Goal: Task Accomplishment & Management: Manage account settings

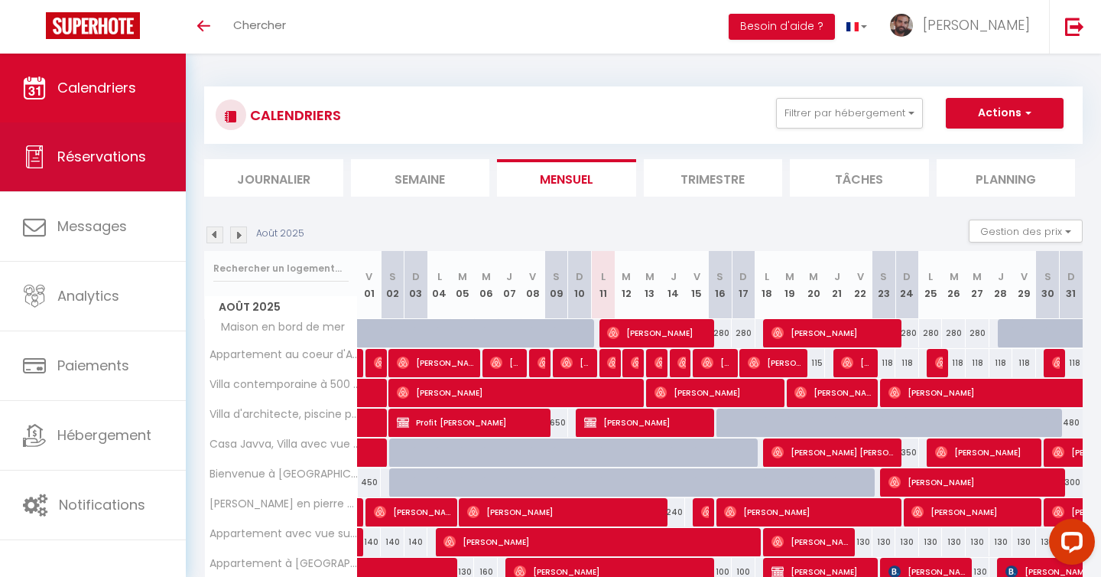
click at [128, 152] on span "Réservations" at bounding box center [101, 156] width 89 height 19
select select "not_cancelled"
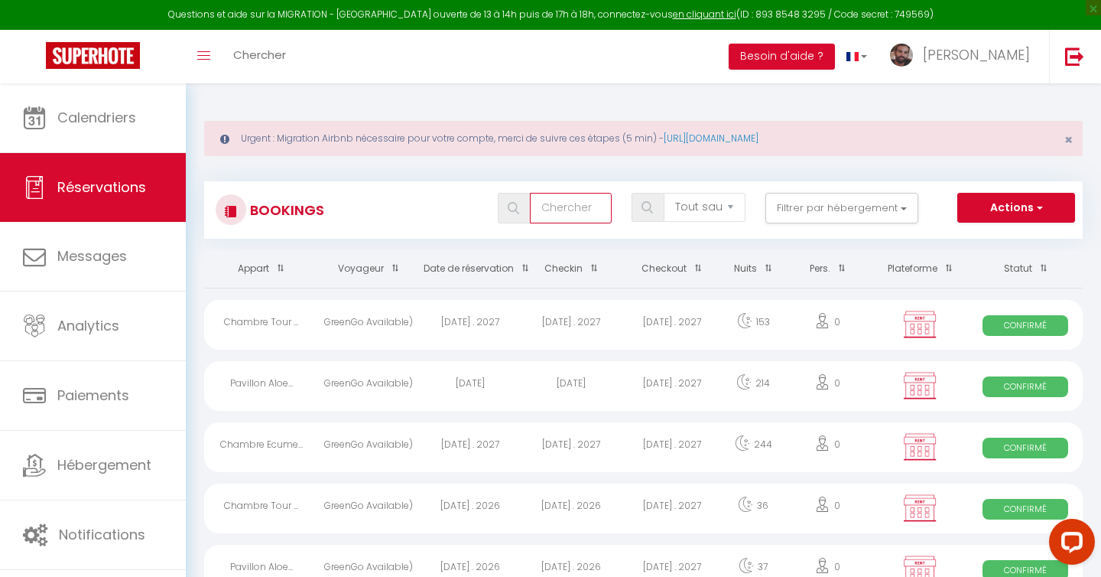
click at [580, 193] on input "text" at bounding box center [571, 208] width 82 height 31
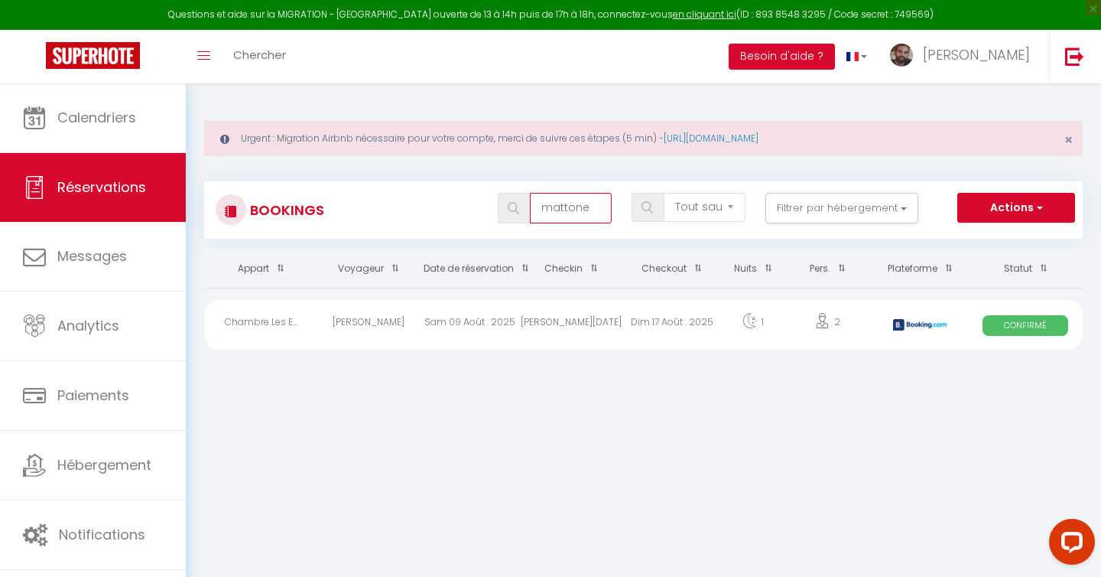
type input "mattone"
click at [285, 324] on div "Chambre Les E..." at bounding box center [261, 325] width 114 height 50
select select "OK"
select select "KO"
select select "0"
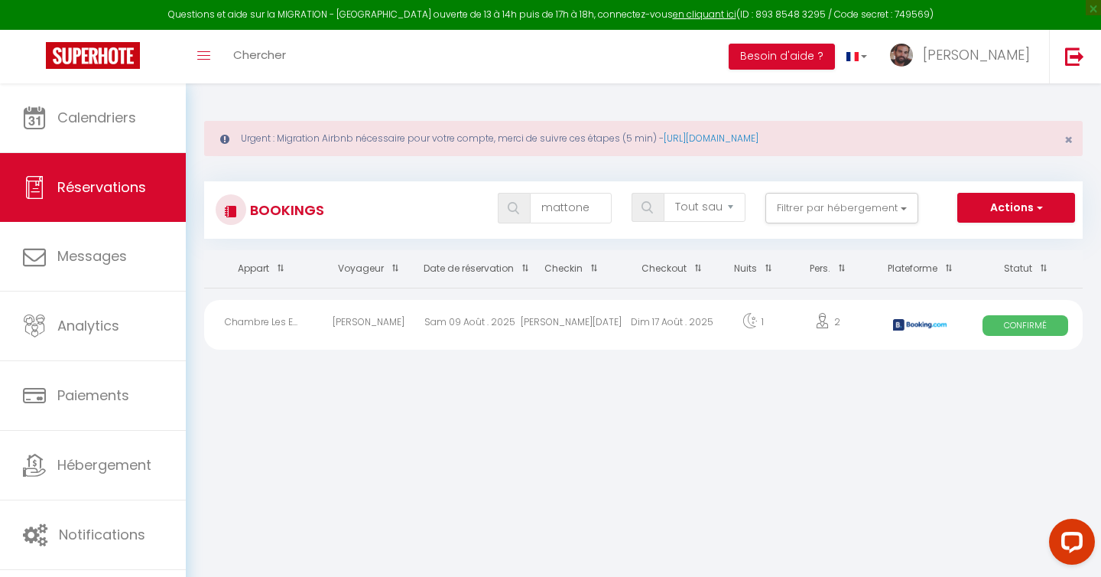
select select "0"
select select "1"
select select
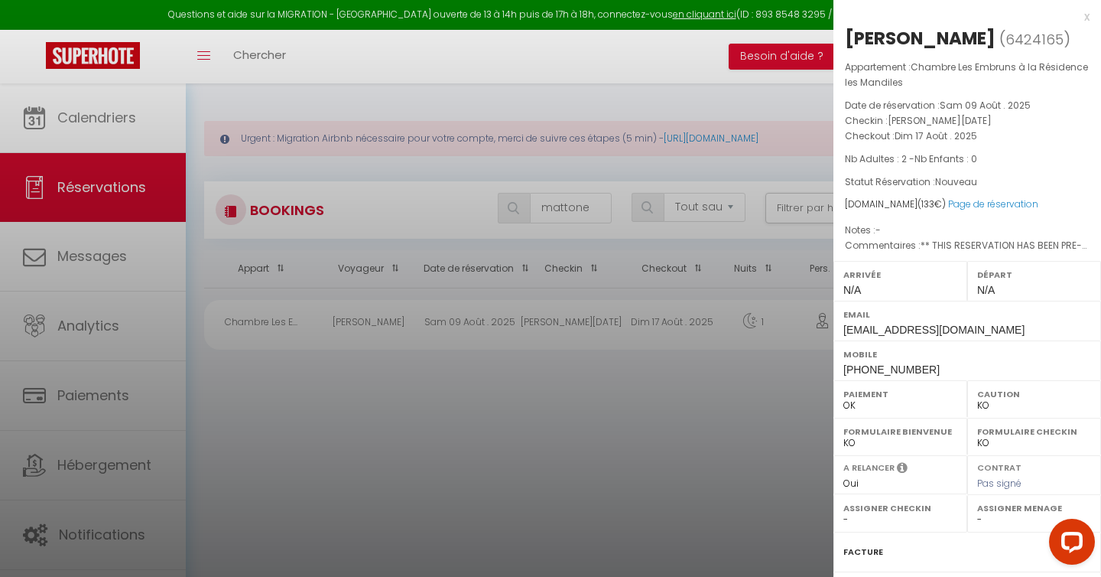
click at [284, 398] on div at bounding box center [550, 288] width 1101 height 577
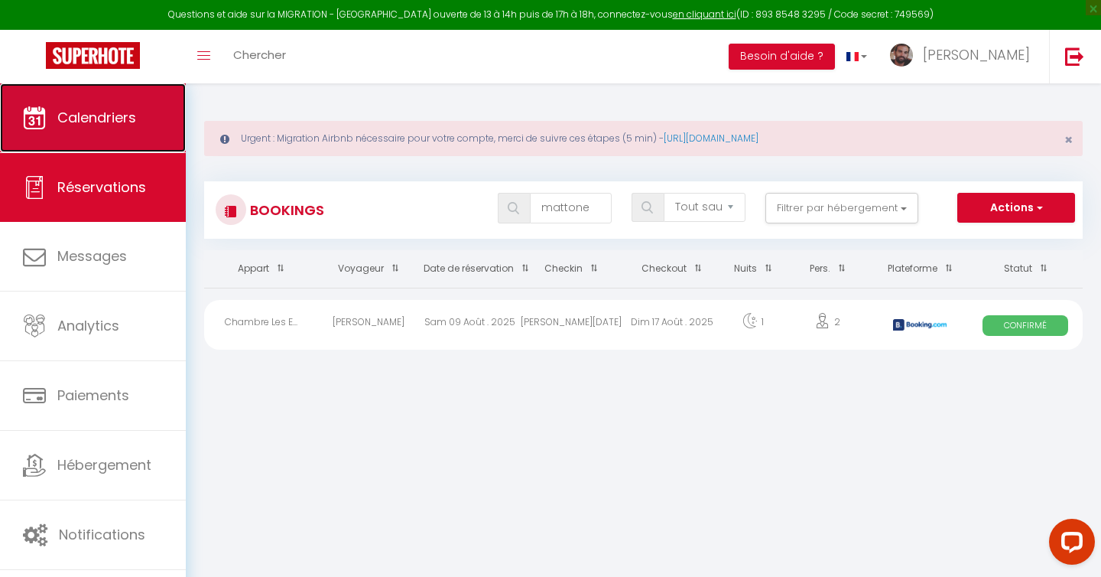
click at [125, 145] on link "Calendriers" at bounding box center [93, 117] width 186 height 69
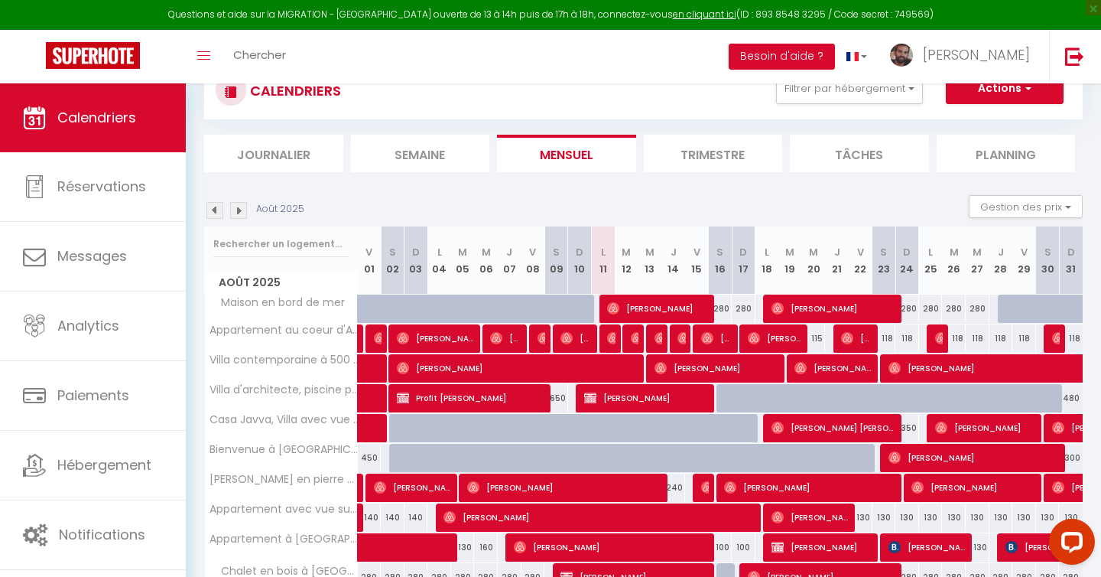
scroll to position [236, 0]
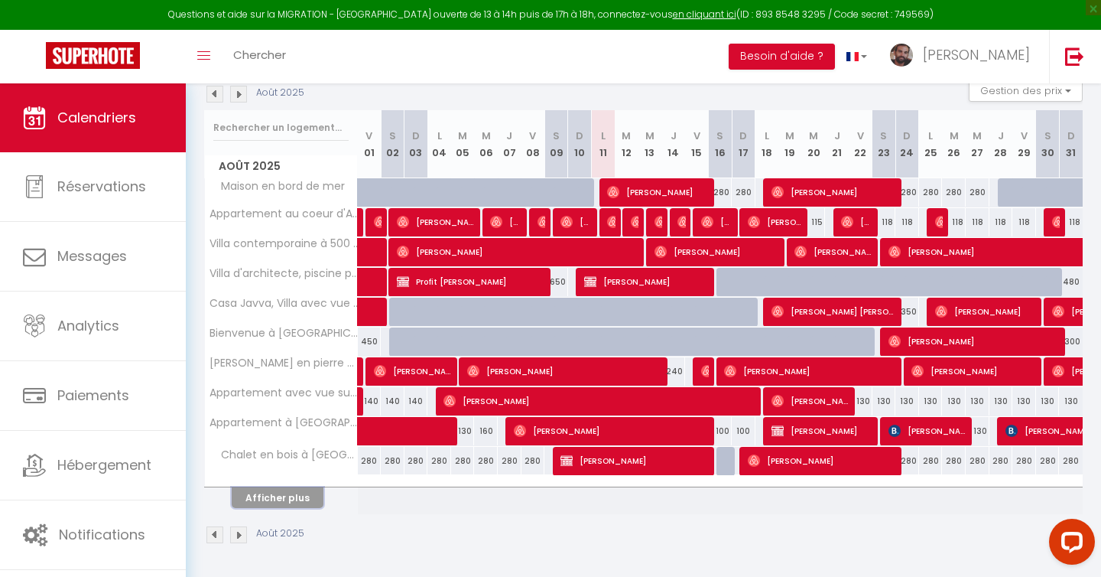
click at [302, 499] on button "Afficher plus" at bounding box center [278, 497] width 92 height 21
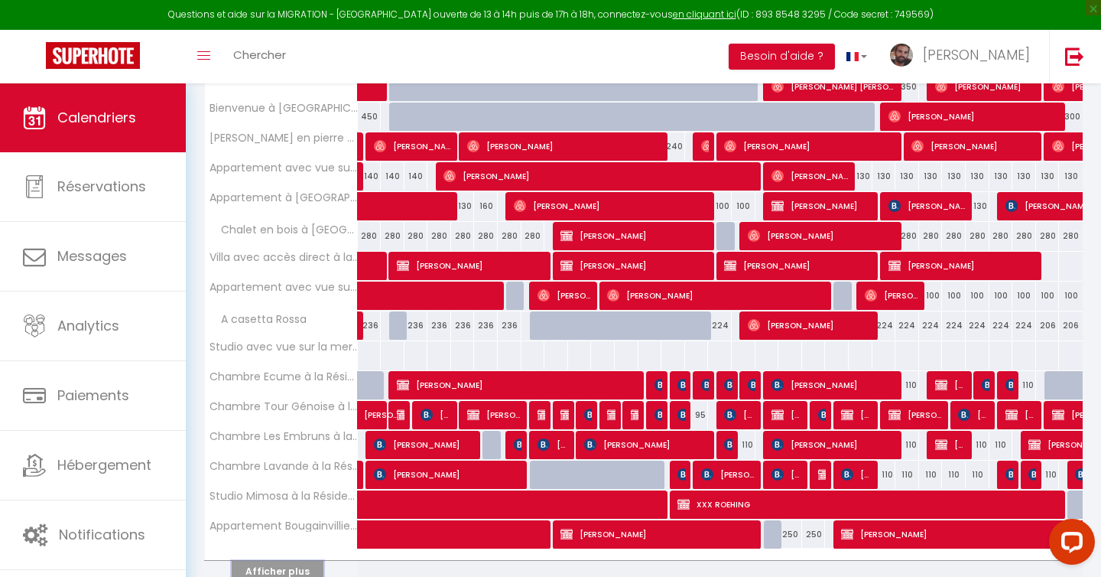
scroll to position [479, 0]
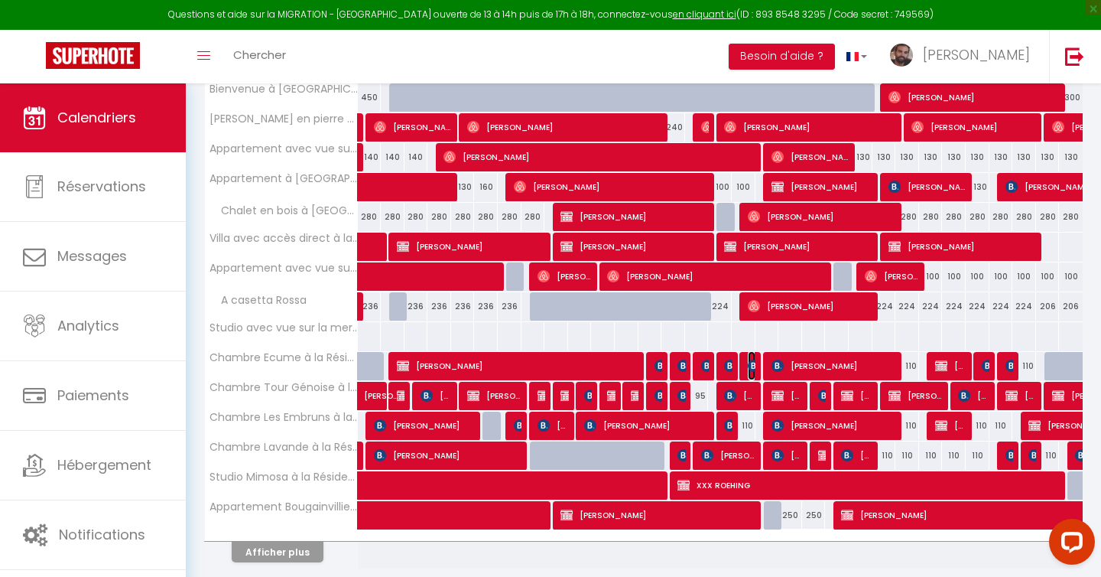
click at [754, 368] on img at bounding box center [754, 365] width 12 height 12
select select "OK"
select select "0"
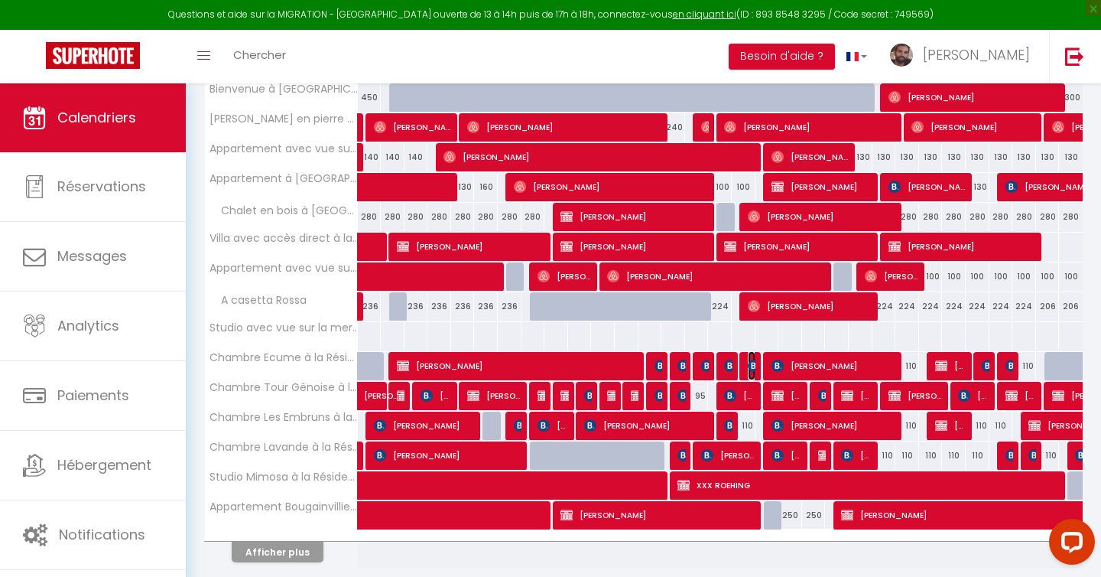
select select "1"
select select
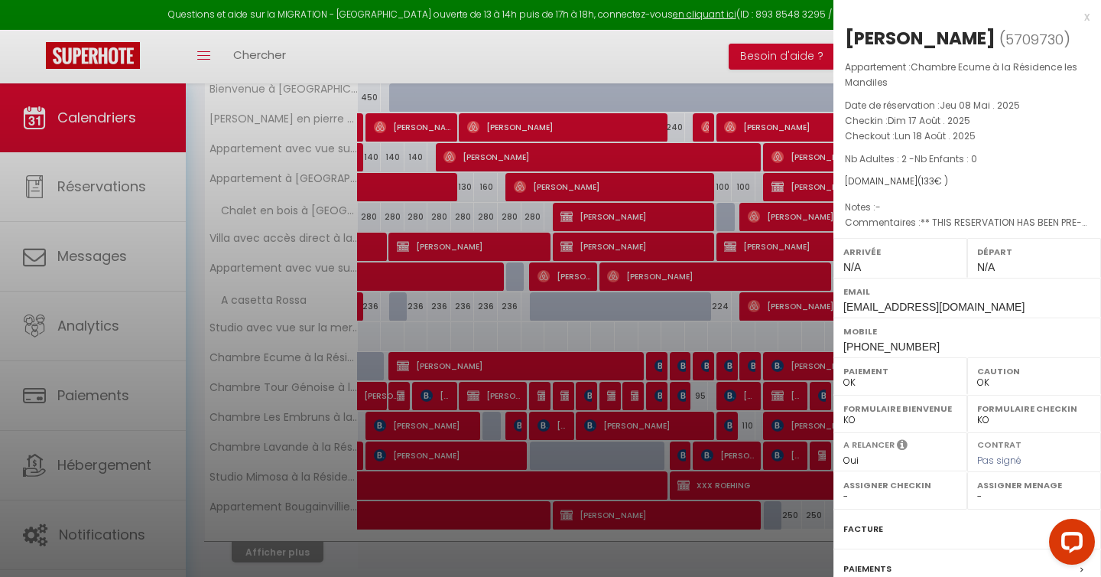
click at [746, 551] on div at bounding box center [550, 288] width 1101 height 577
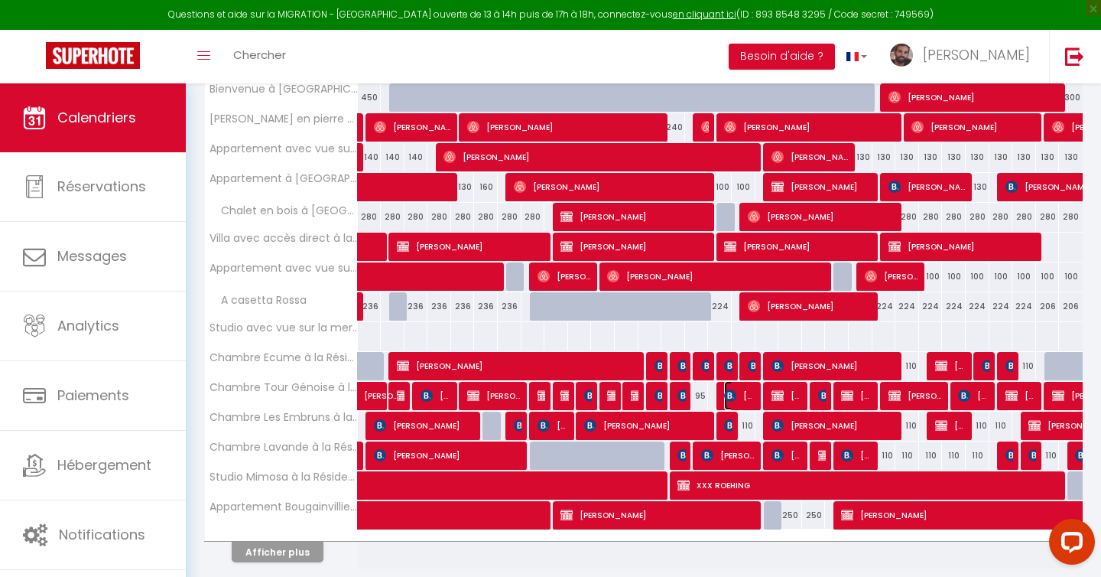
click at [736, 398] on img at bounding box center [730, 395] width 12 height 12
select select "KO"
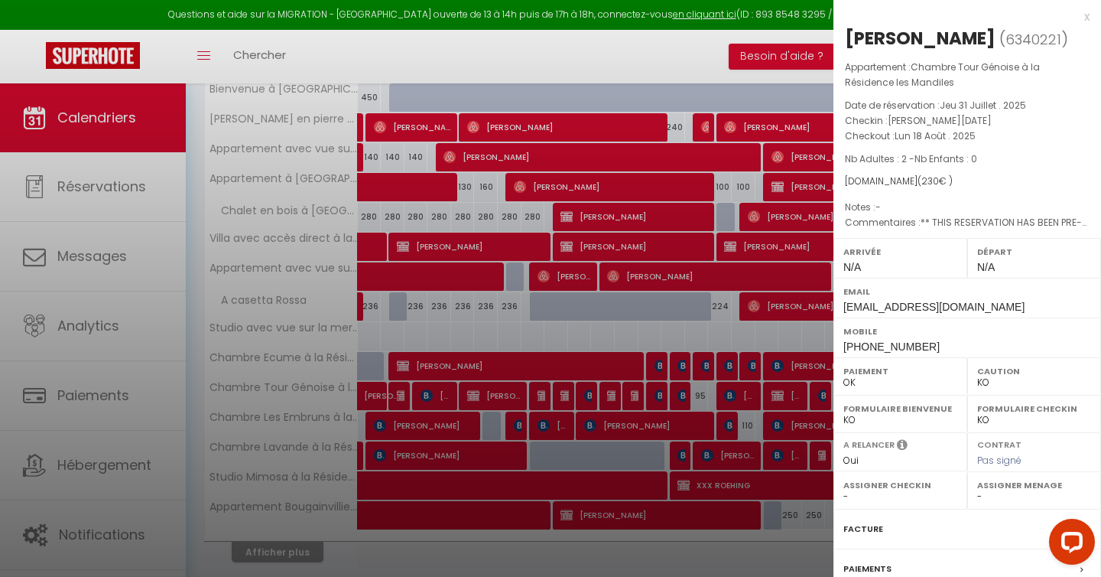
click at [715, 541] on div at bounding box center [550, 288] width 1101 height 577
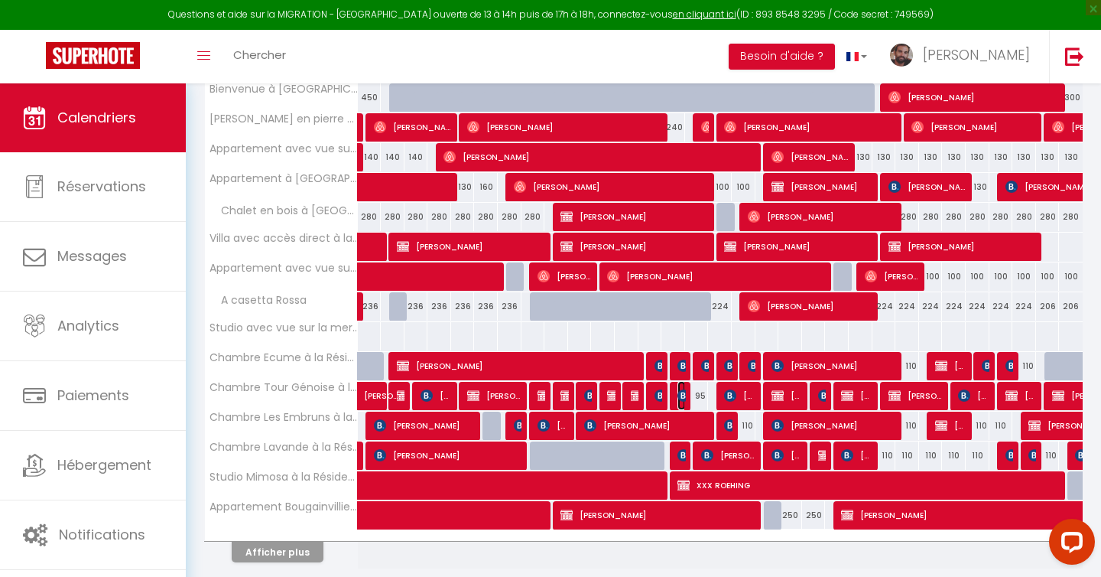
click at [681, 396] on img at bounding box center [683, 395] width 12 height 12
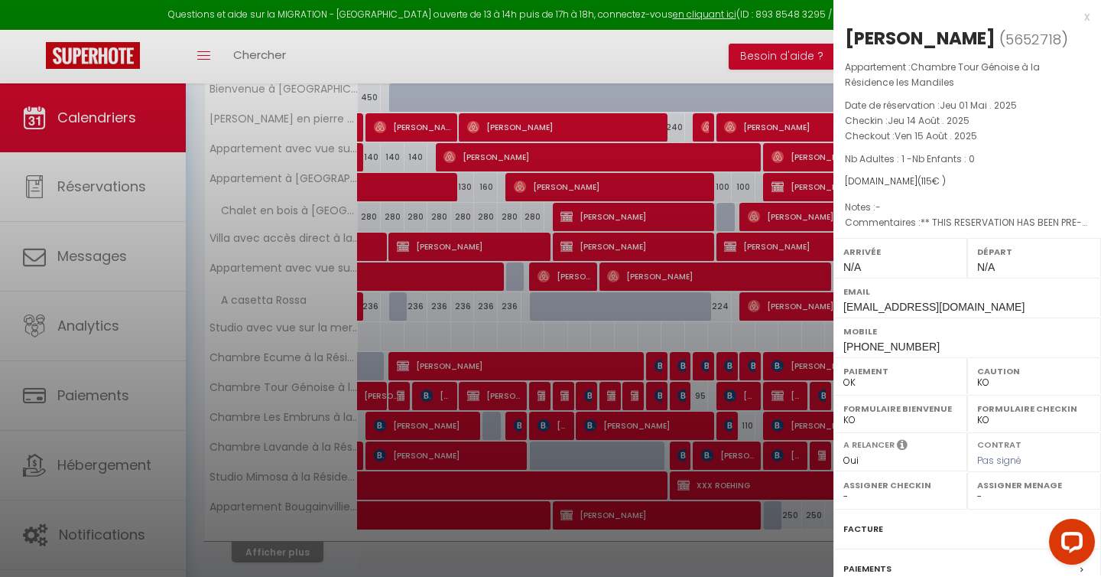
click at [674, 555] on div at bounding box center [550, 288] width 1101 height 577
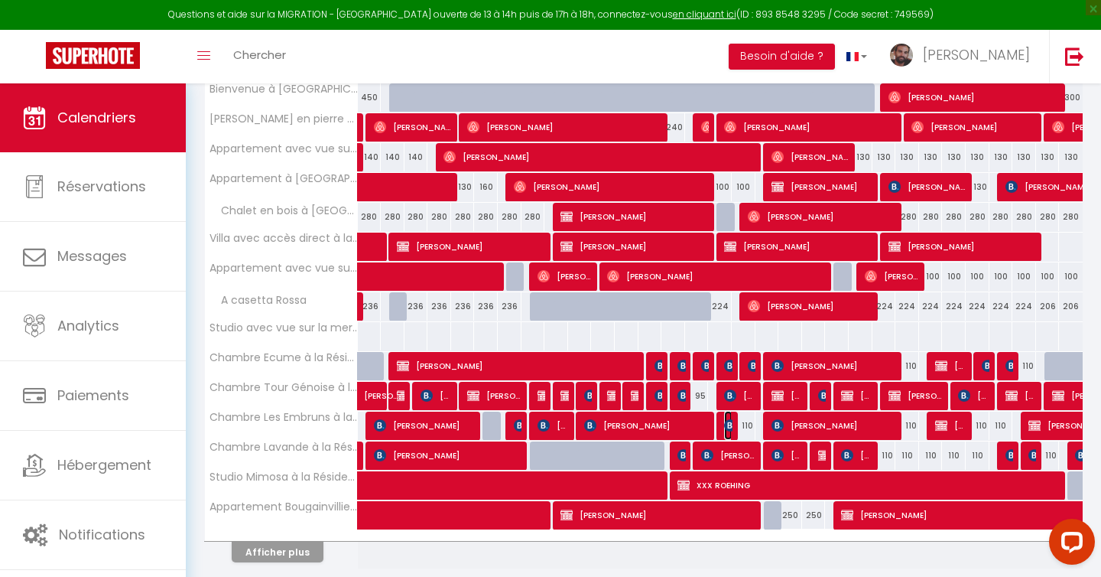
click at [726, 418] on span "[PERSON_NAME]" at bounding box center [728, 425] width 8 height 29
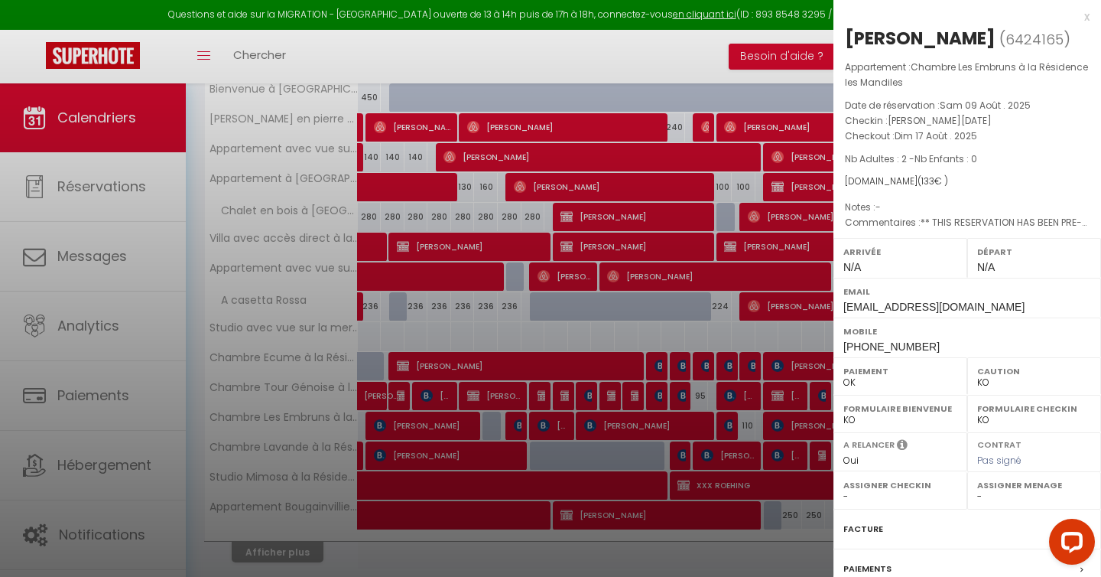
click at [731, 550] on div at bounding box center [550, 288] width 1101 height 577
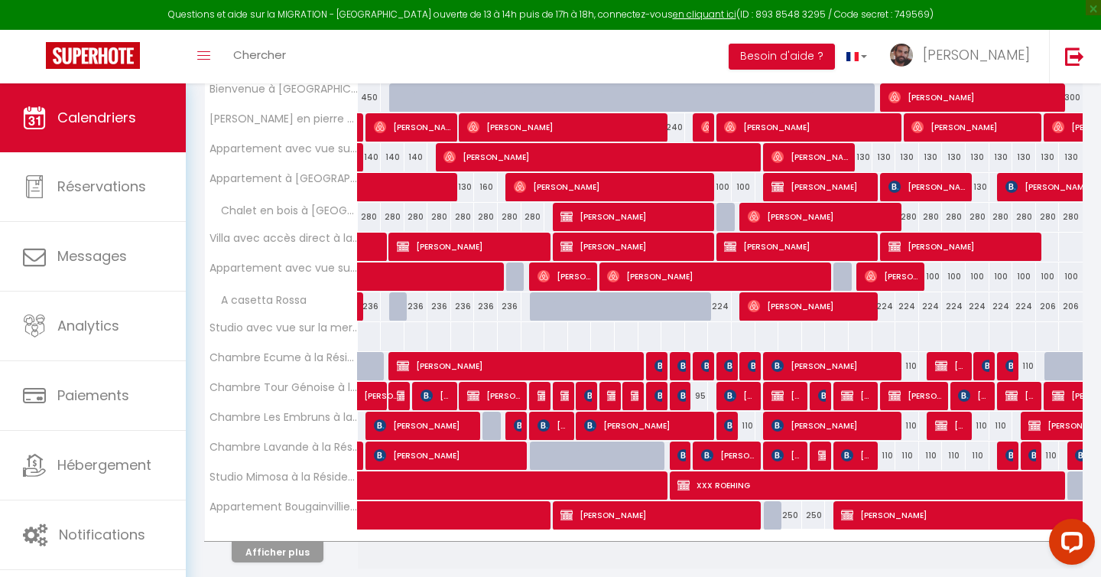
click at [744, 427] on div "110" at bounding box center [744, 425] width 24 height 28
type input "110"
select select "1"
type input "Dim 17 Août 2025"
type input "Lun 18 Août 2025"
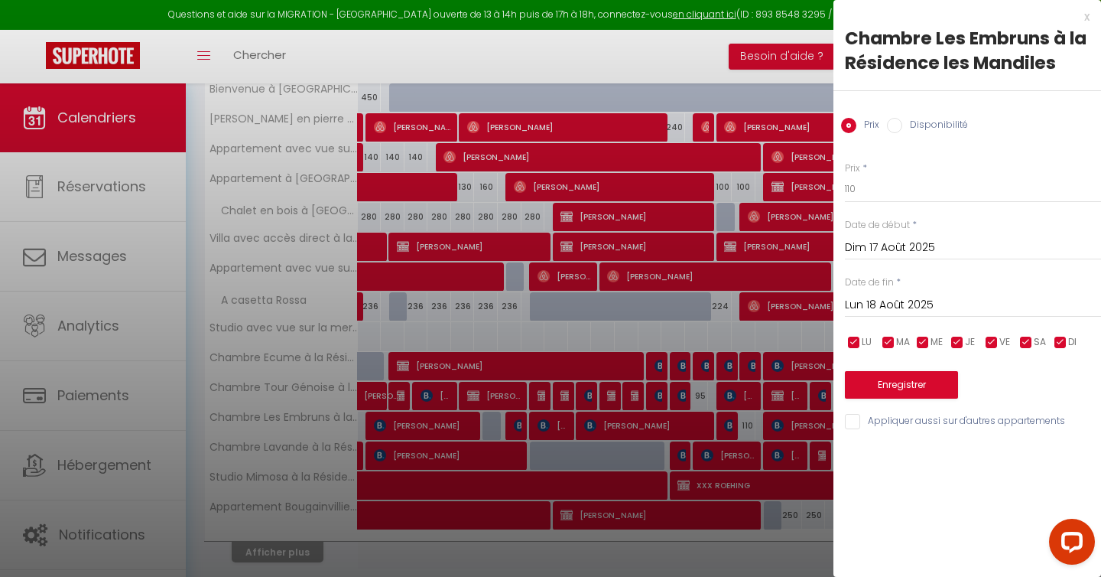
click at [892, 127] on input "Disponibilité" at bounding box center [894, 125] width 15 height 15
radio input "true"
radio input "false"
click at [881, 185] on select "Disponible Indisponible" at bounding box center [973, 189] width 256 height 29
select select "0"
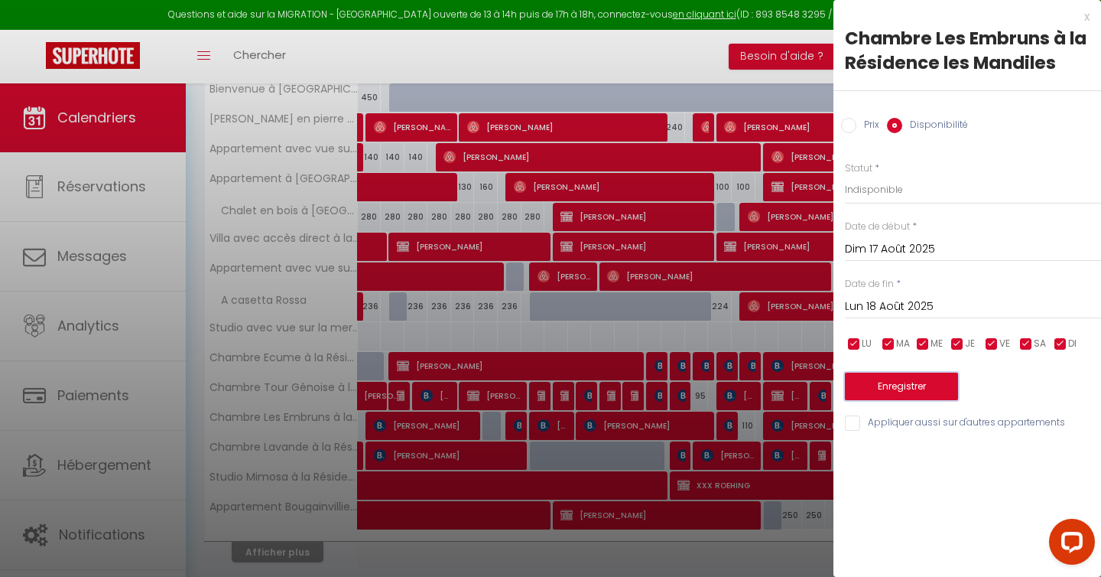
click at [886, 381] on button "Enregistrer" at bounding box center [901, 386] width 113 height 28
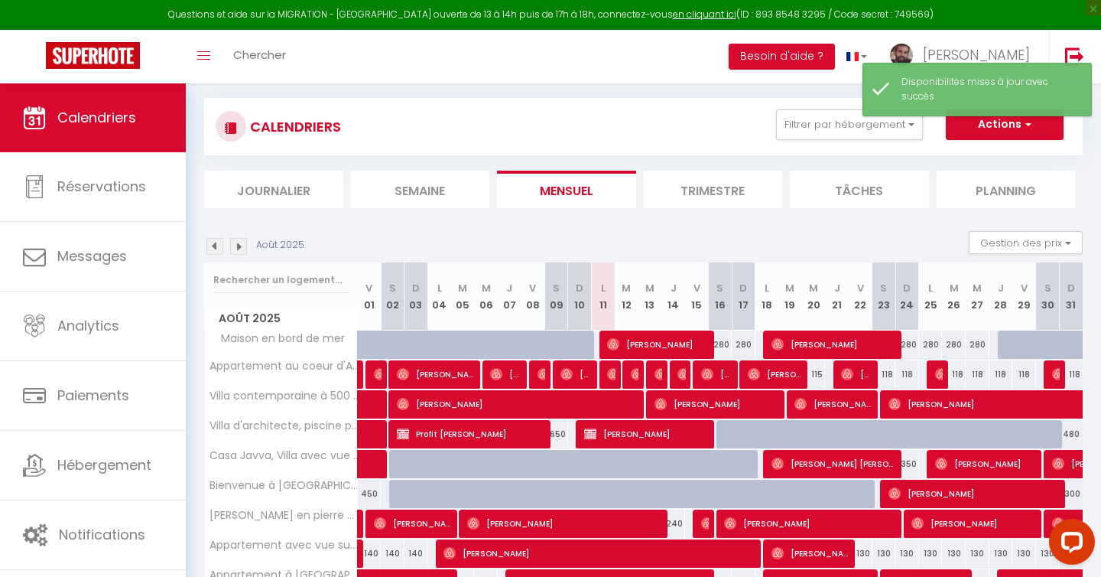
scroll to position [236, 0]
